Goal: Task Accomplishment & Management: Use online tool/utility

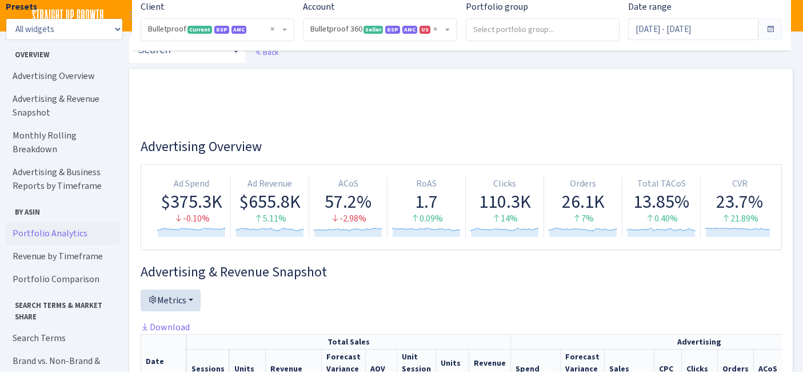
select select "3235730245795869"
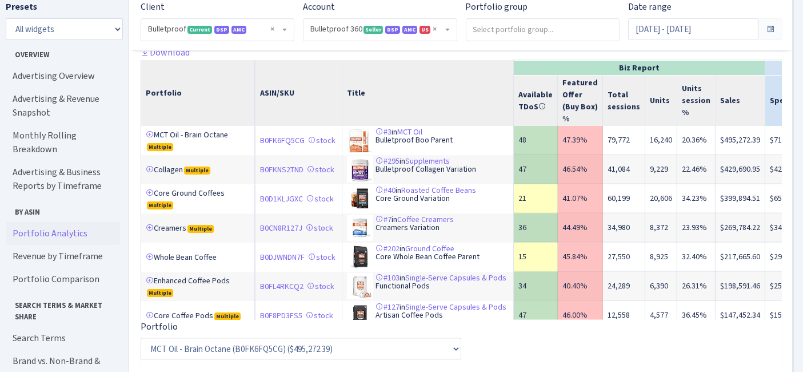
scroll to position [0, 192]
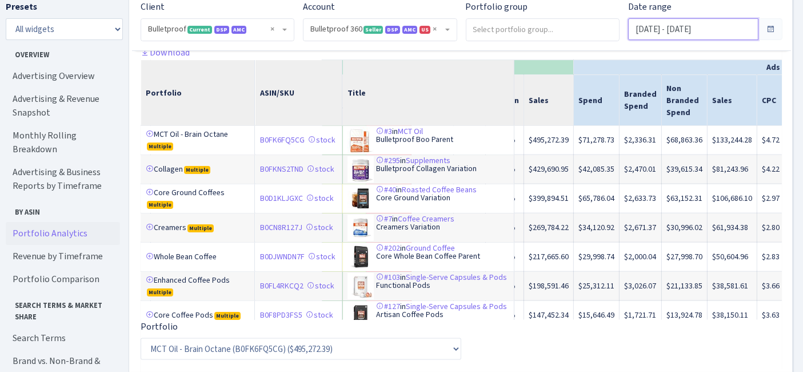
click at [679, 34] on input "[DATE] - [DATE]" at bounding box center [693, 29] width 130 height 22
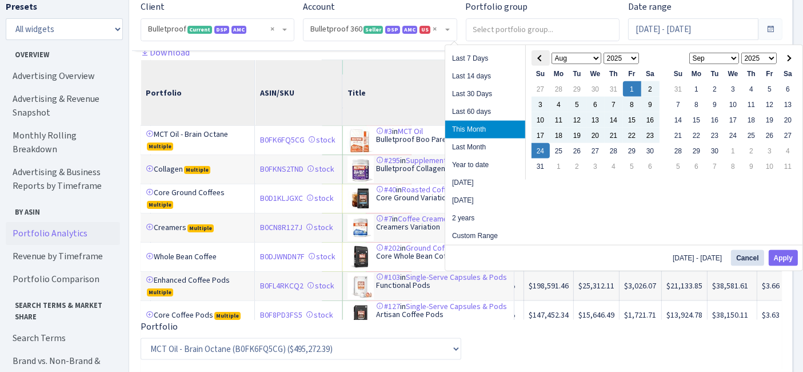
click at [538, 55] on th at bounding box center [541, 57] width 18 height 15
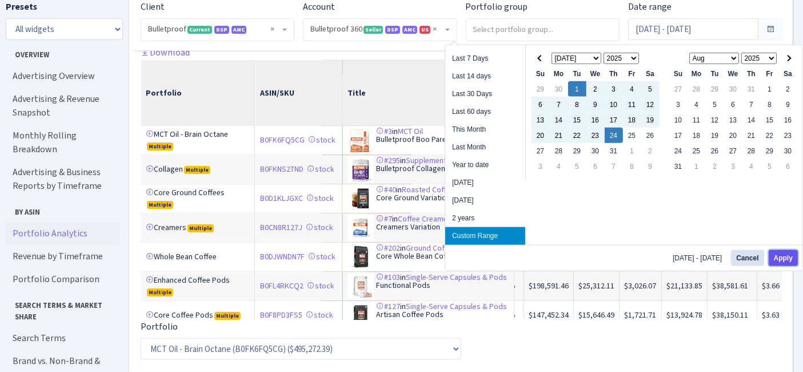
click at [786, 259] on button "Apply" at bounding box center [783, 258] width 29 height 16
type input "[DATE] - [DATE]"
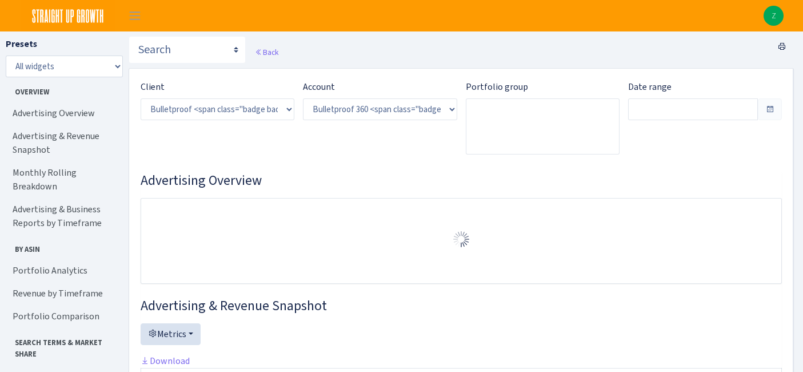
select select "3235730245795869"
type input "[DATE] - [DATE]"
type input "Jun 7, 2025 - Jun 30, 2025"
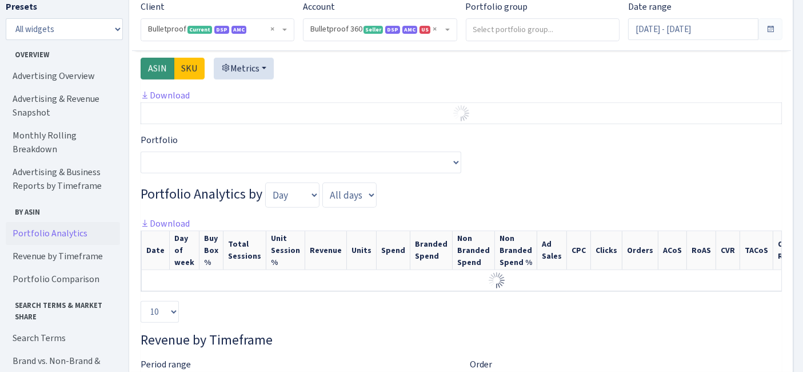
scroll to position [910, 0]
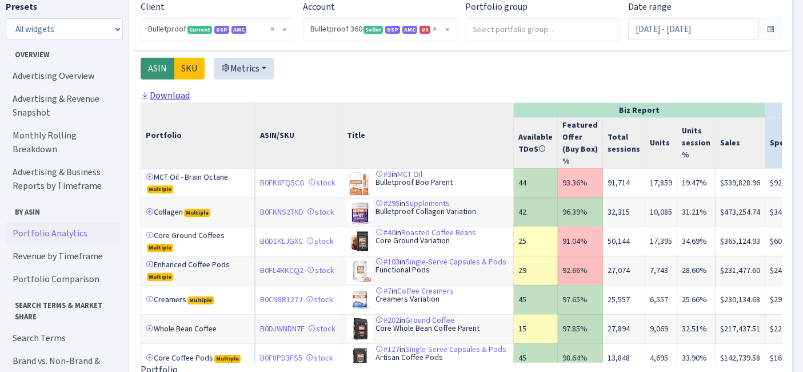
click at [171, 99] on link "Download" at bounding box center [165, 95] width 49 height 12
